Goal: Task Accomplishment & Management: Manage account settings

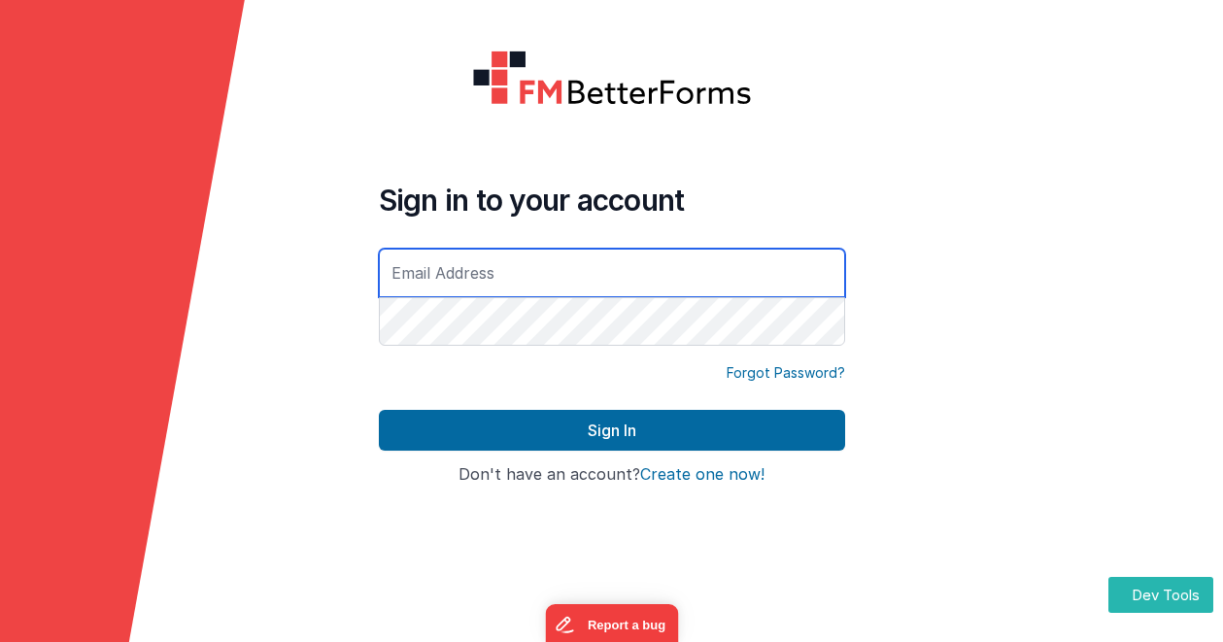
click at [463, 273] on input "text" at bounding box center [612, 273] width 466 height 49
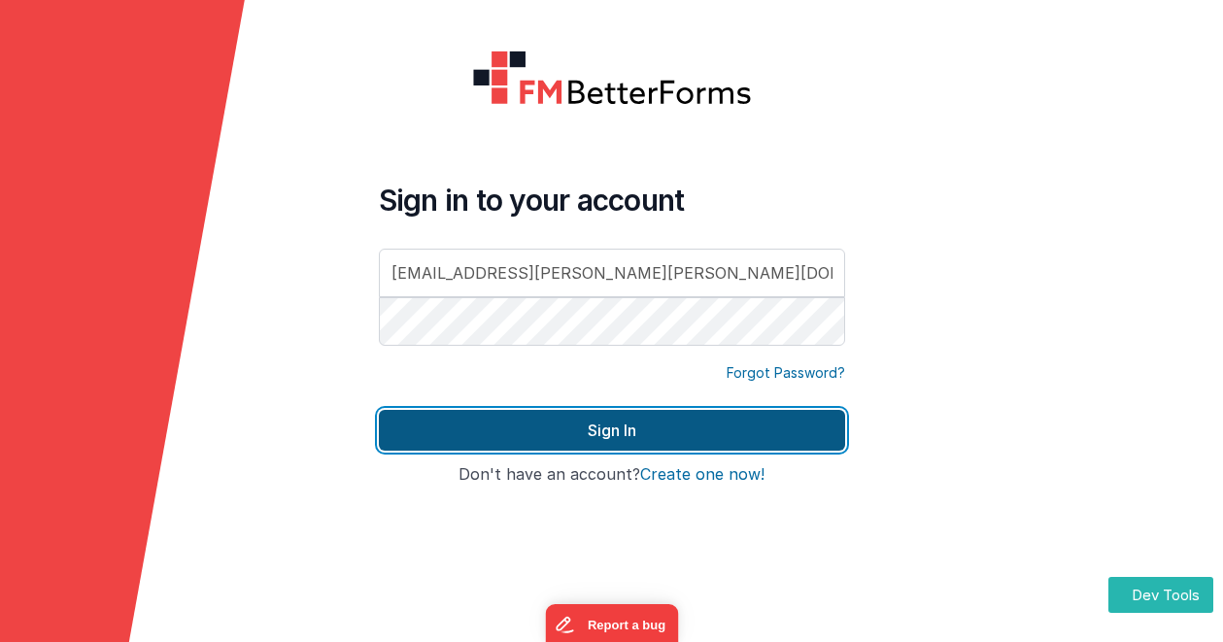
click at [511, 428] on button "Sign In" at bounding box center [612, 430] width 466 height 41
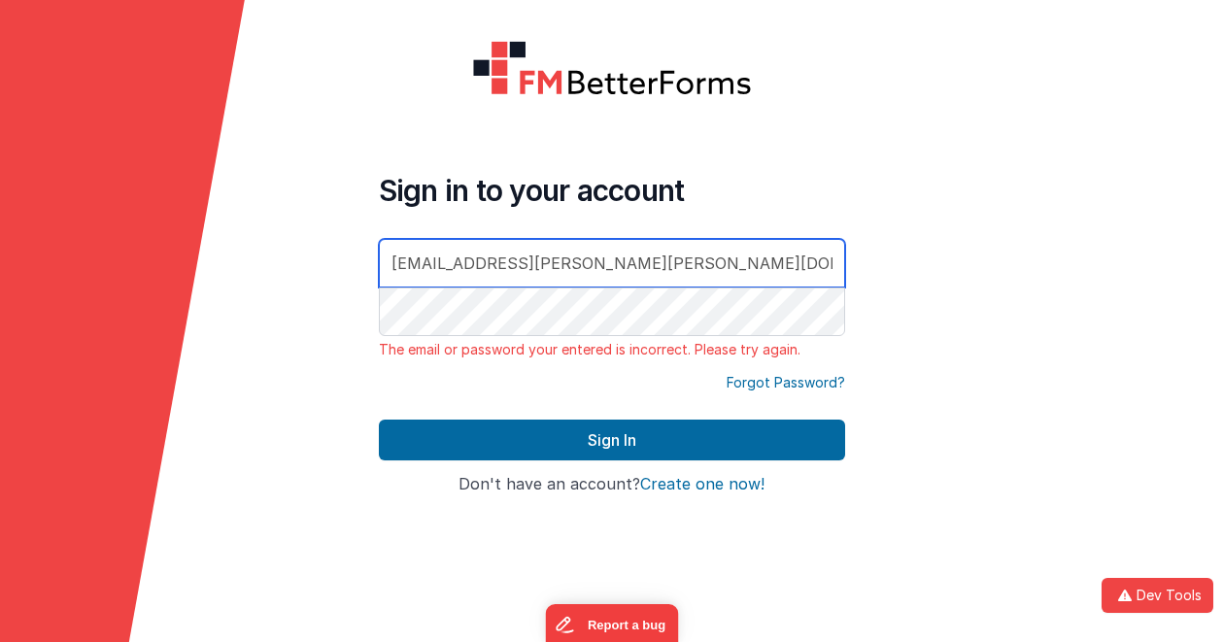
drag, startPoint x: 600, startPoint y: 257, endPoint x: 393, endPoint y: 275, distance: 207.8
click at [390, 243] on input "[EMAIL_ADDRESS][PERSON_NAME][PERSON_NAME][DOMAIN_NAME]" at bounding box center [612, 263] width 466 height 49
type input "[PERSON_NAME][EMAIL_ADDRESS][DOMAIN_NAME]"
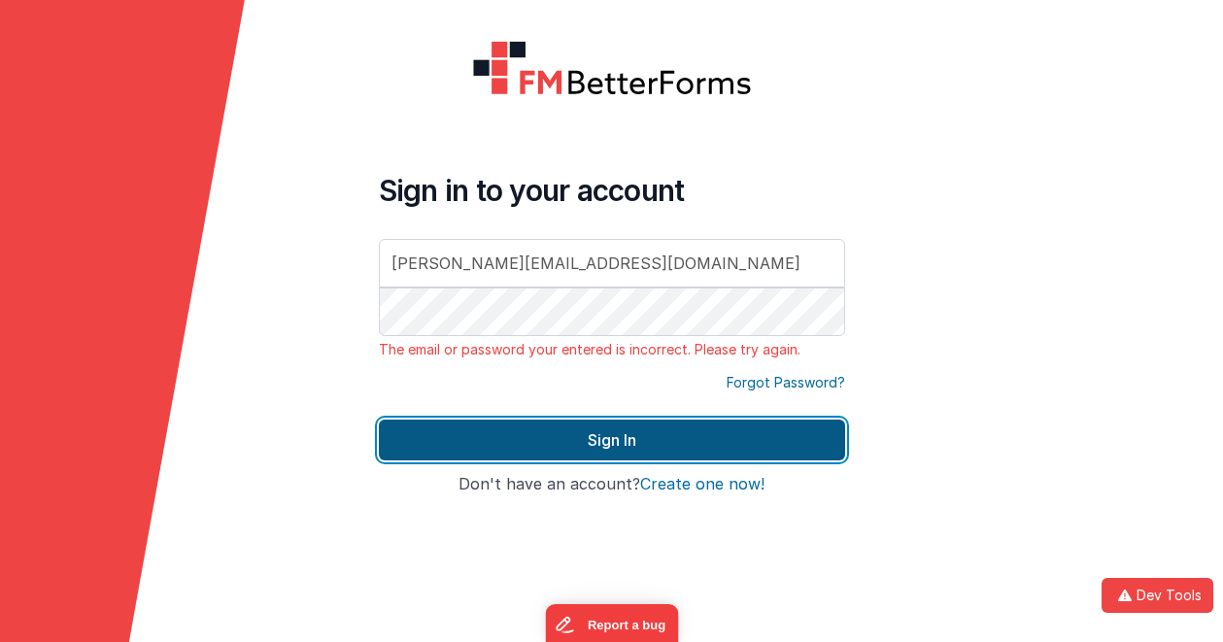
click at [460, 428] on button "Sign In" at bounding box center [612, 440] width 466 height 41
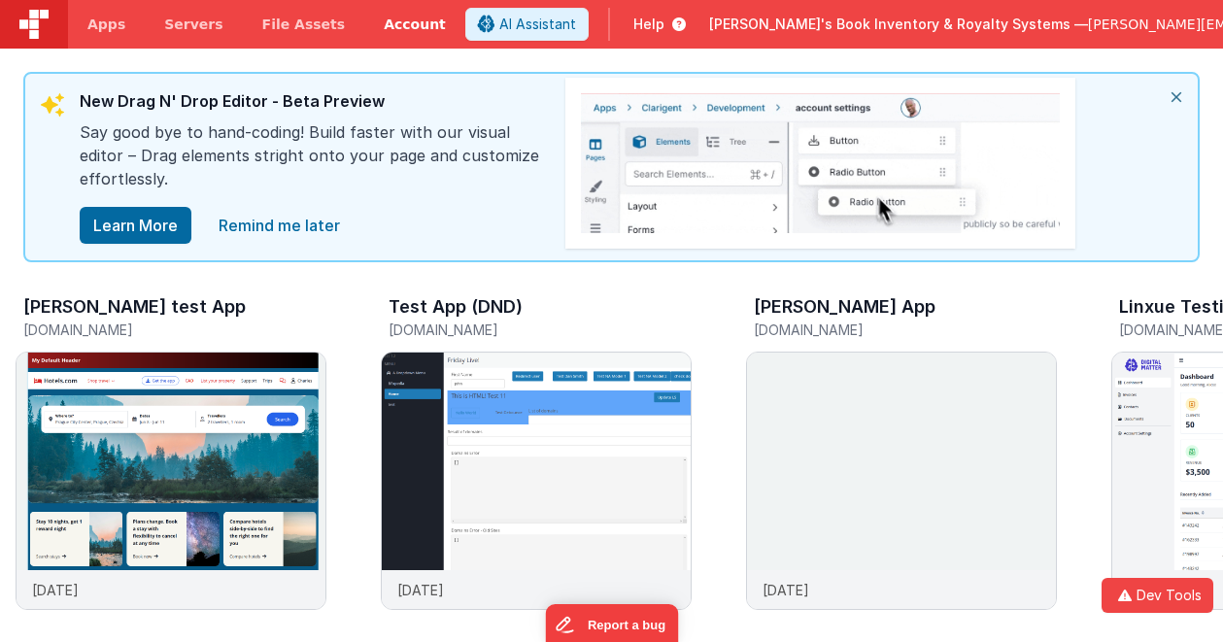
click at [401, 21] on link "Account" at bounding box center [414, 24] width 101 height 49
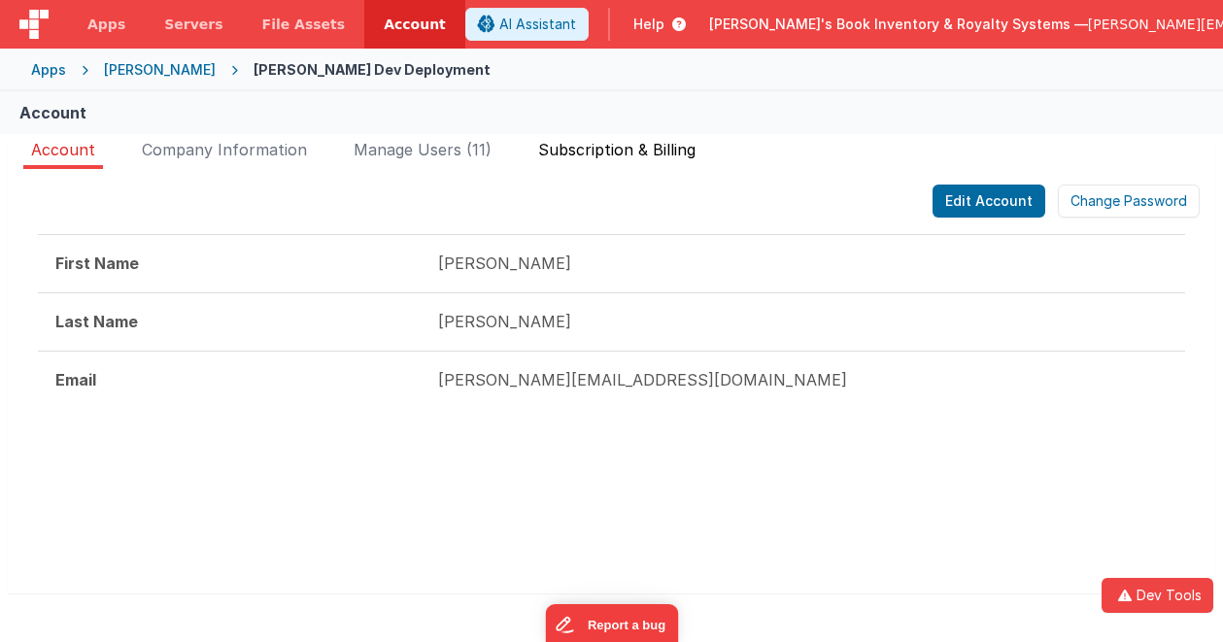
click at [659, 149] on span "Subscription & Billing" at bounding box center [616, 149] width 157 height 19
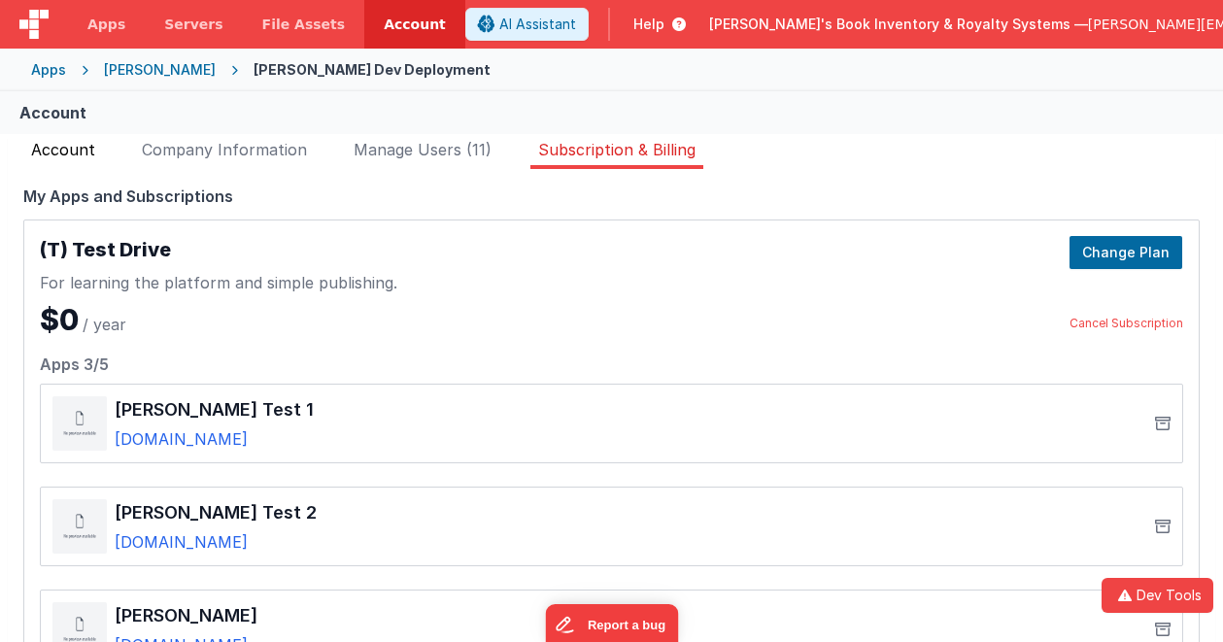
click at [82, 147] on span "Account" at bounding box center [63, 149] width 64 height 19
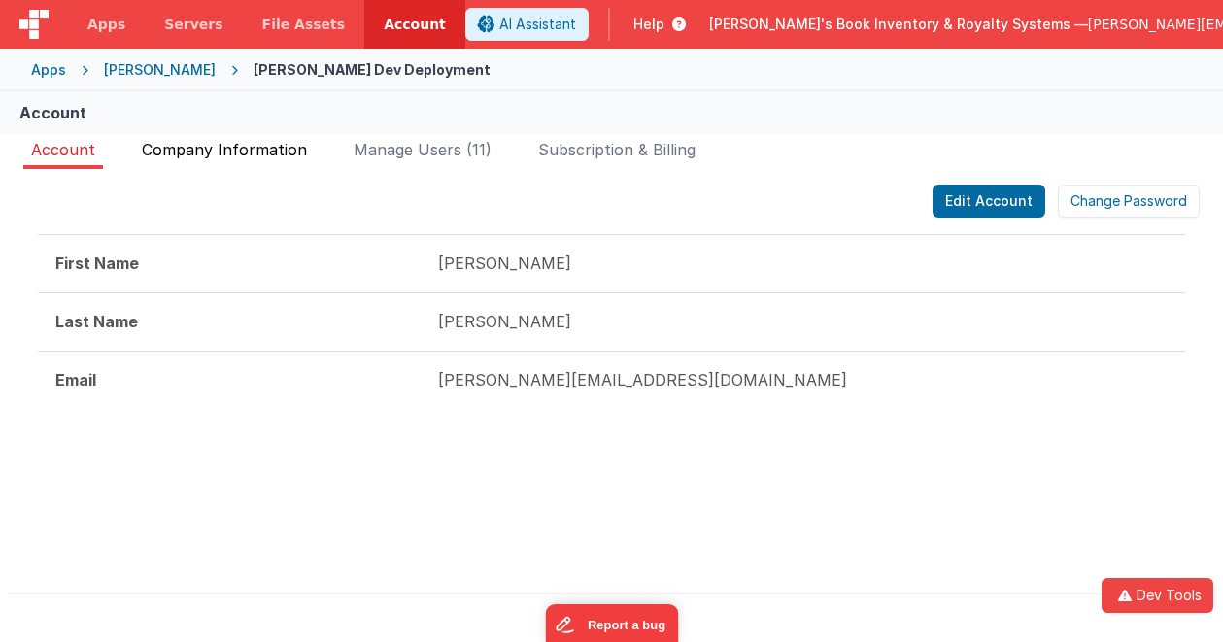
click at [234, 150] on span "Company Information" at bounding box center [224, 149] width 165 height 19
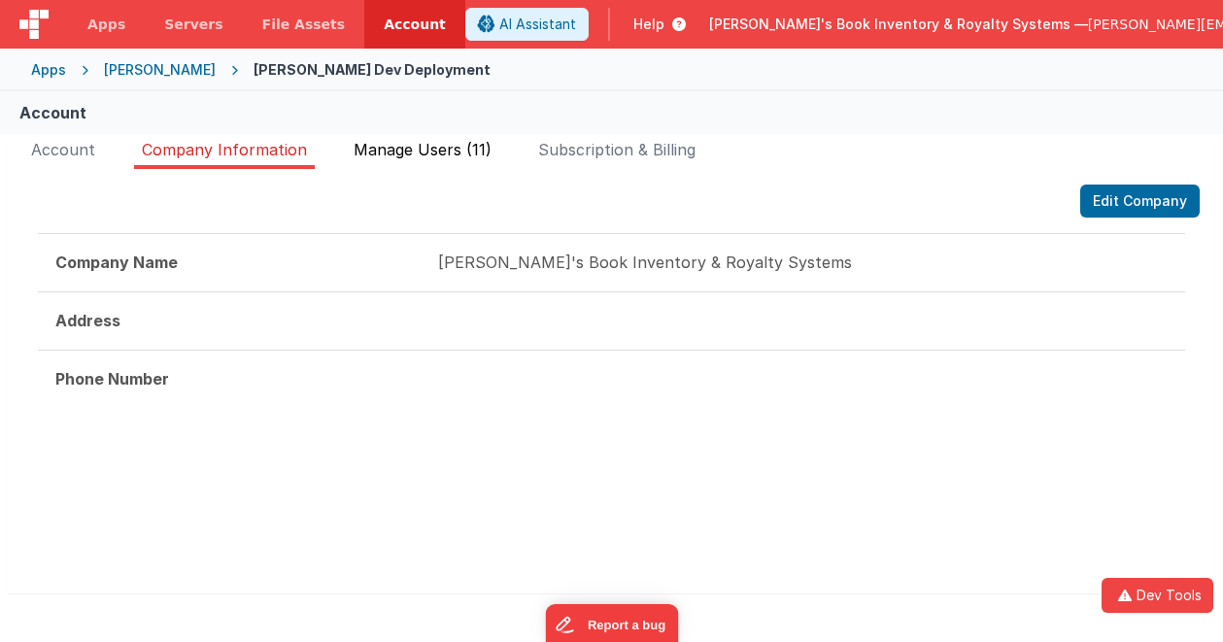
click at [423, 151] on span "Manage Users (11)" at bounding box center [423, 149] width 138 height 19
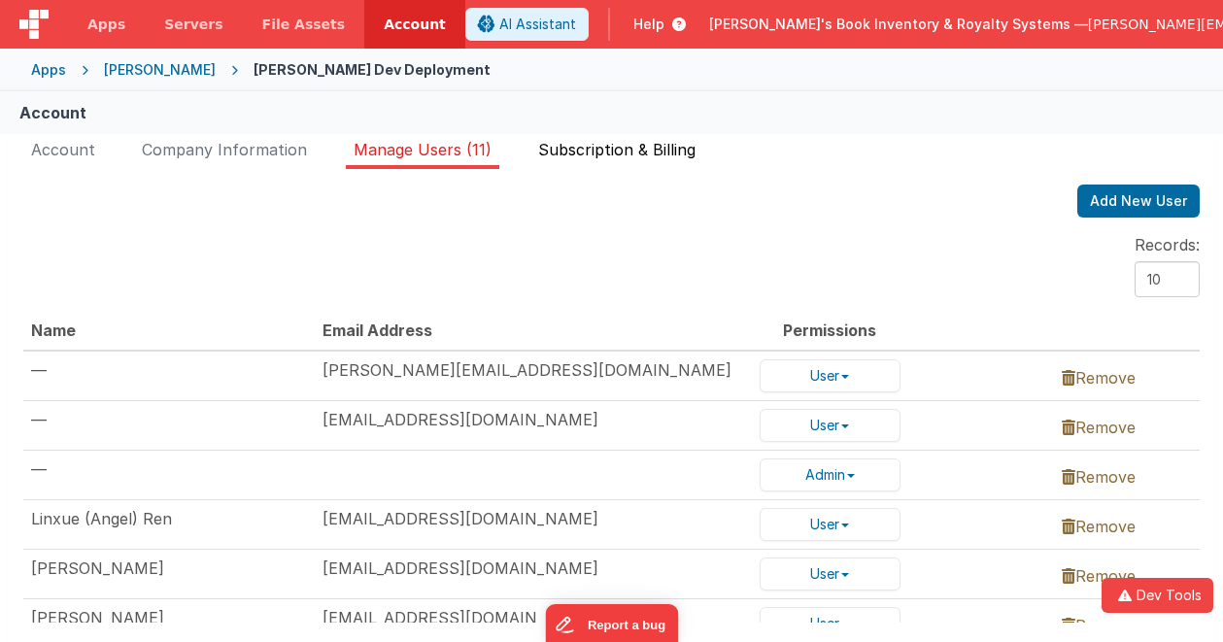
click at [652, 150] on span "Subscription & Billing" at bounding box center [616, 149] width 157 height 19
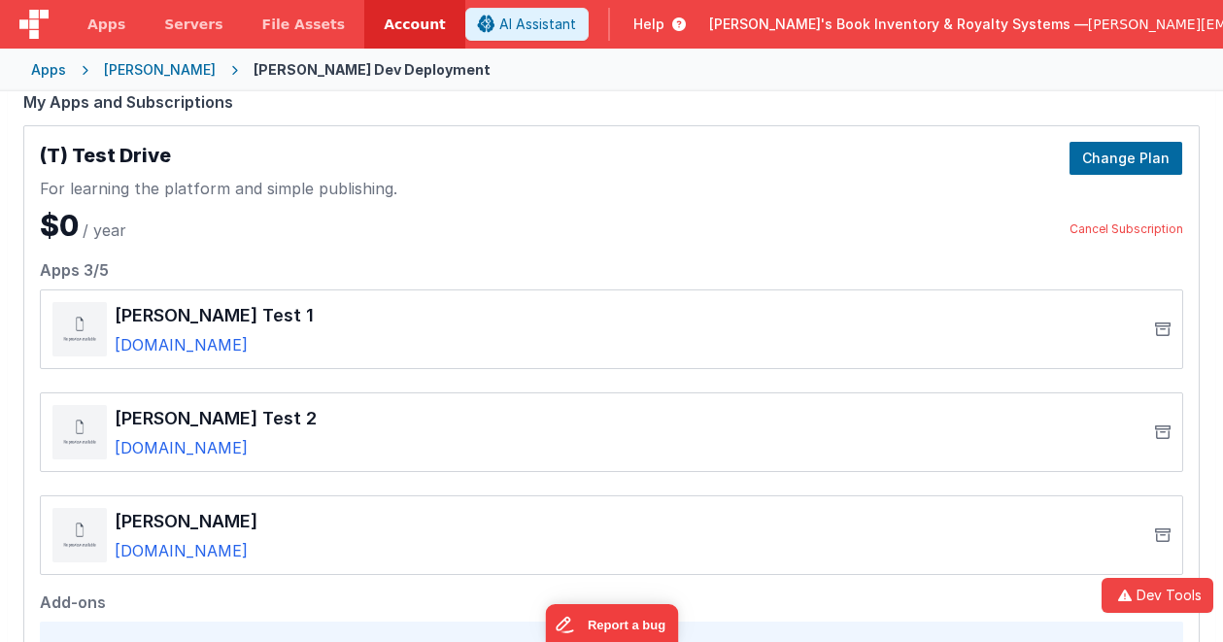
scroll to position [72, 0]
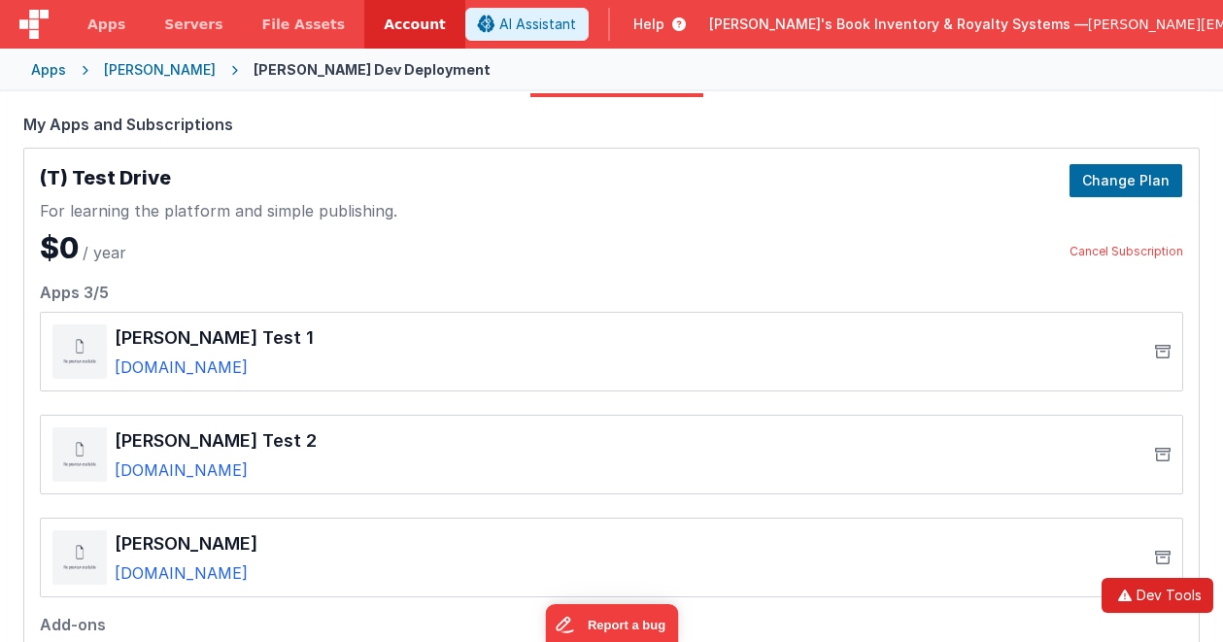
click at [1130, 587] on button "Dev Tools" at bounding box center [1158, 595] width 112 height 35
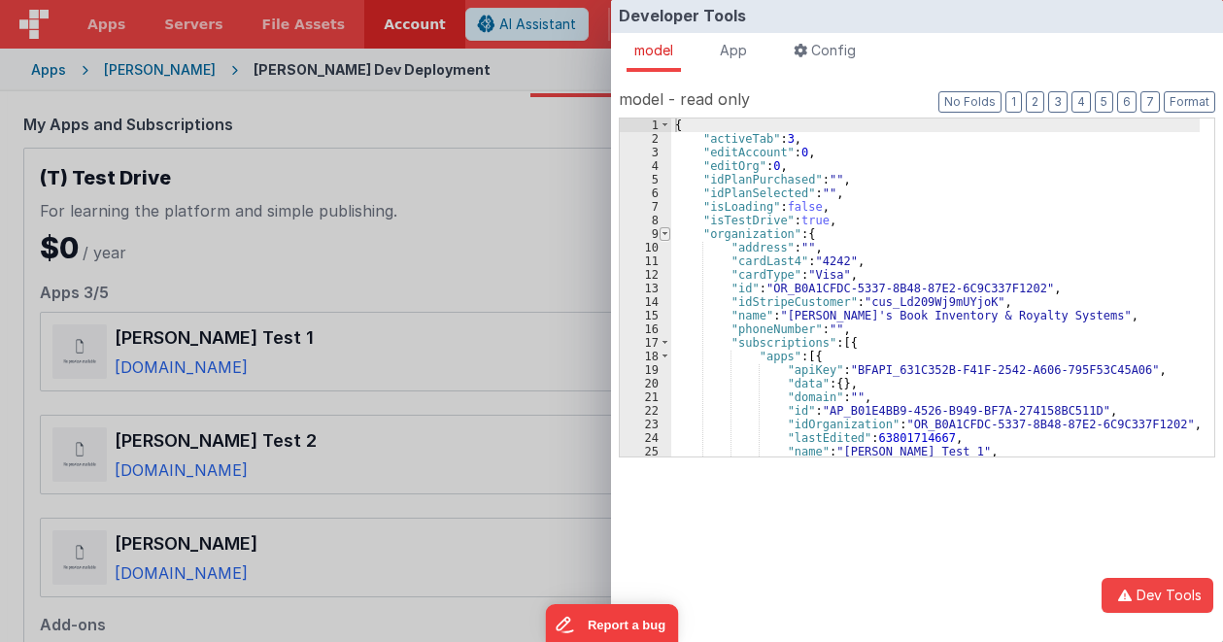
click at [663, 238] on span at bounding box center [665, 234] width 11 height 14
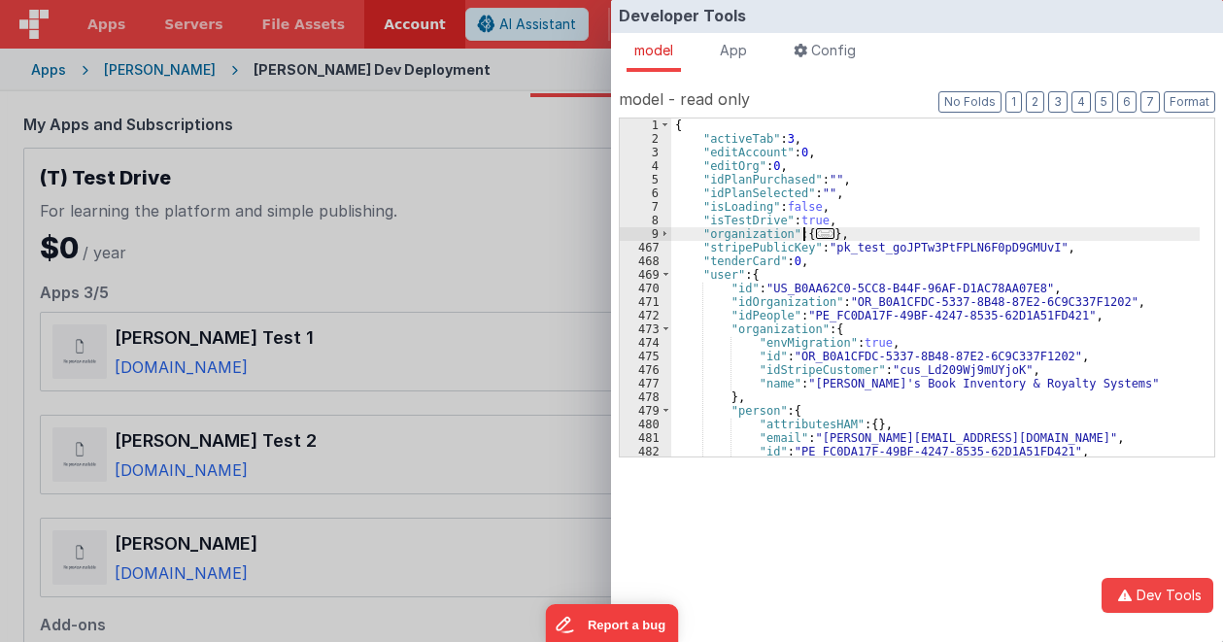
drag, startPoint x: 804, startPoint y: 234, endPoint x: 828, endPoint y: 235, distance: 24.3
click at [828, 234] on div "{ "activeTab" : 3 , "editAccount" : 0 , "editOrg" : 0 , "idPlanPurchased" : "" …" at bounding box center [935, 301] width 529 height 365
drag, startPoint x: 836, startPoint y: 229, endPoint x: 804, endPoint y: 229, distance: 32.1
click at [804, 229] on div "{ "activeTab" : 3 , "editAccount" : 0 , "editOrg" : 0 , "idPlanPurchased" : "" …" at bounding box center [935, 301] width 529 height 365
click at [434, 264] on div "Developer Tools model App Params Log (3) Misc Windows Config model - read only …" at bounding box center [611, 321] width 1223 height 642
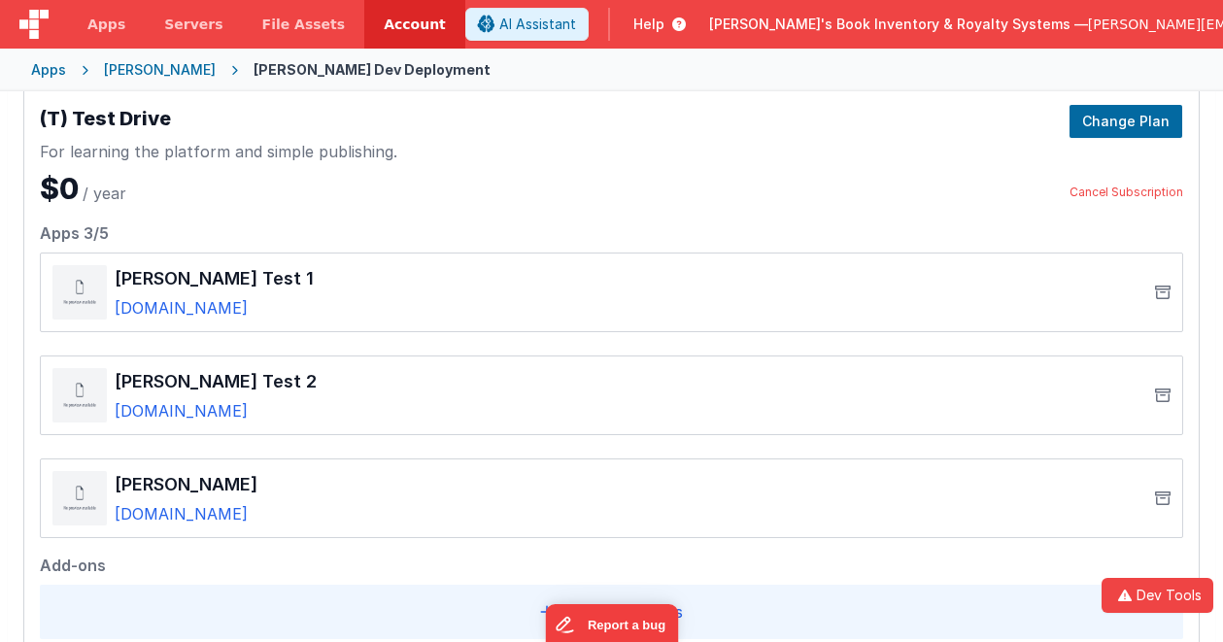
scroll to position [169, 0]
